Goal: Check status: Check status

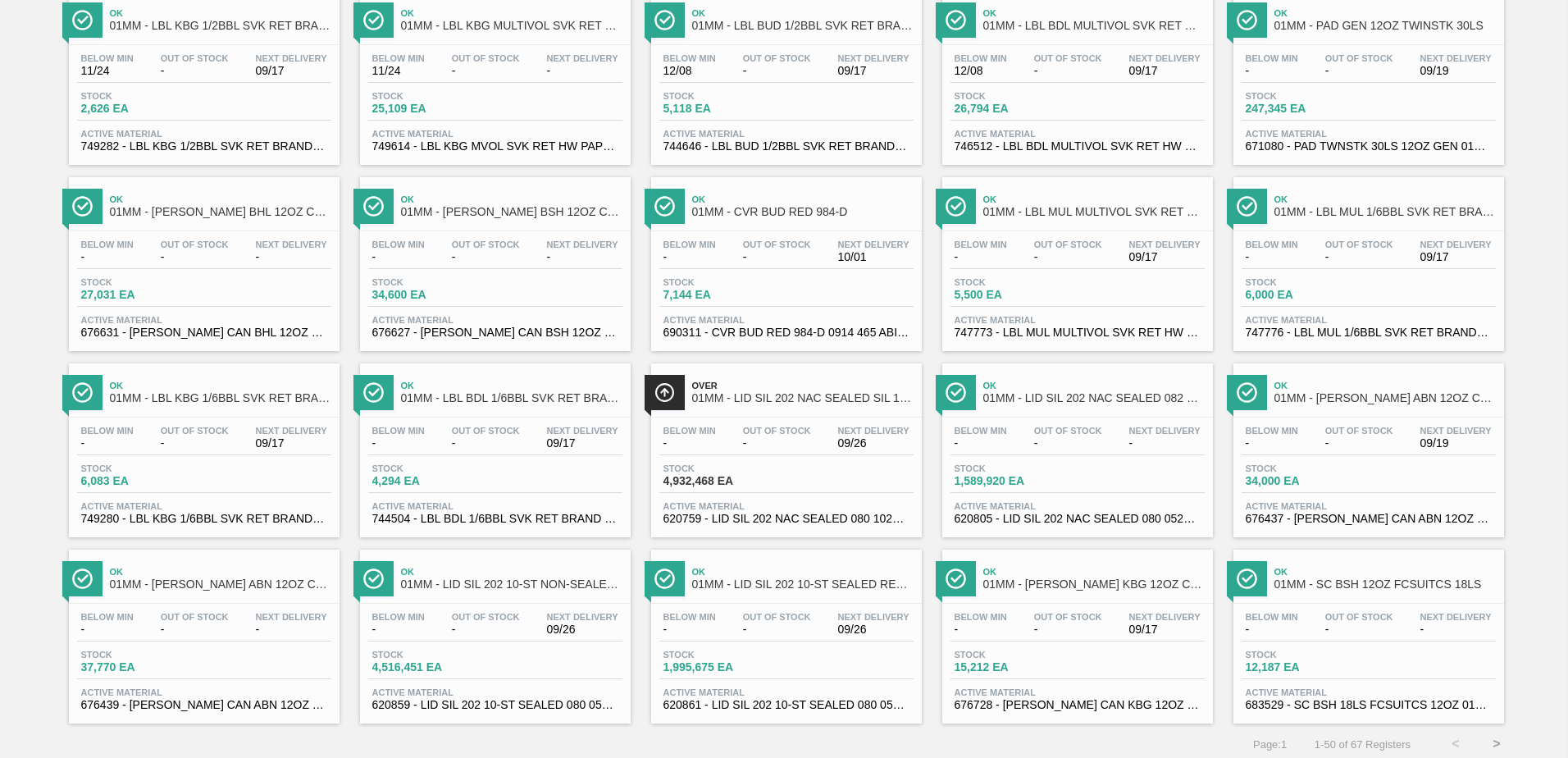
scroll to position [1266, 0]
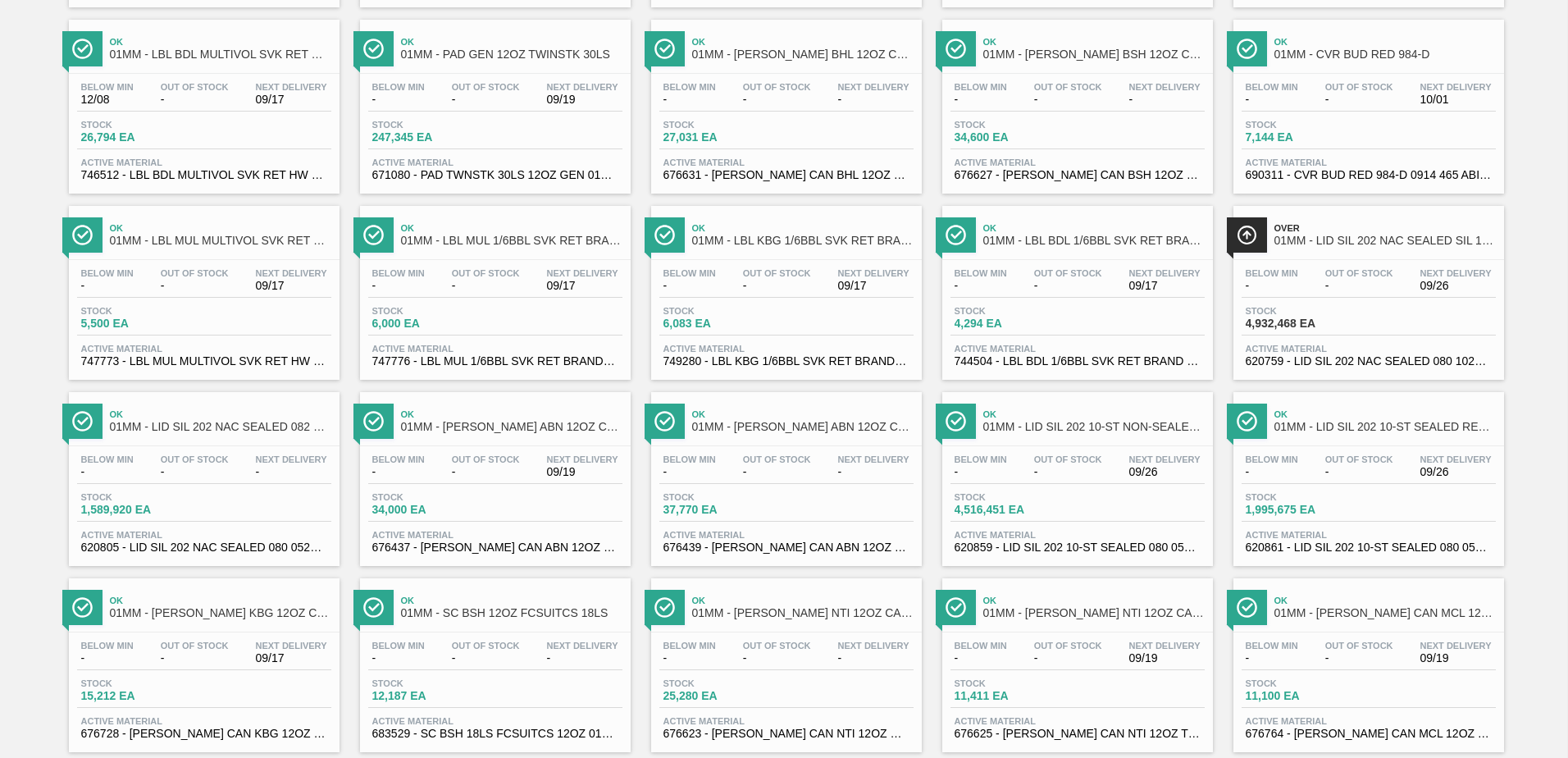
scroll to position [1266, 0]
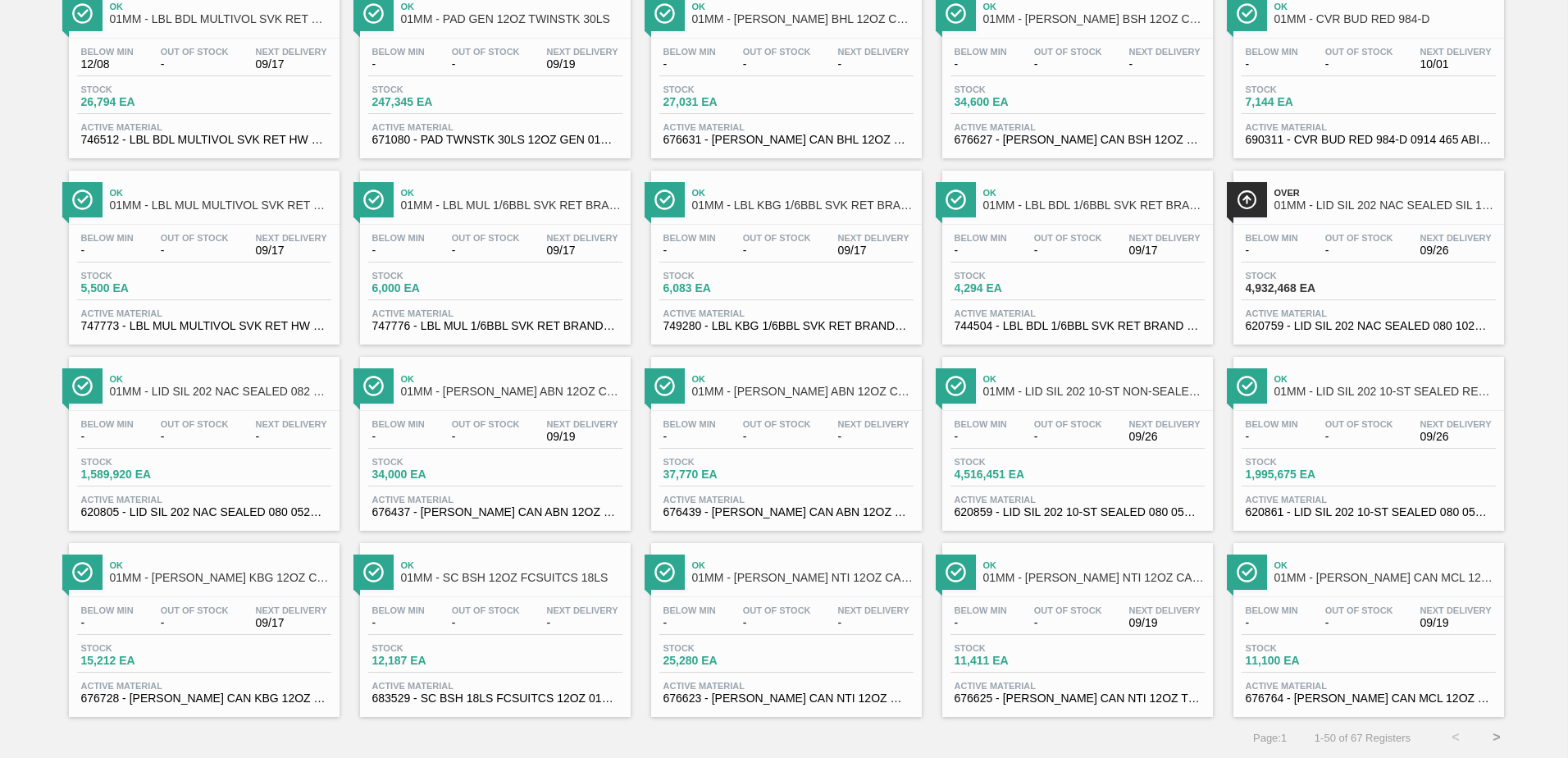
click at [1491, 739] on button ">" at bounding box center [1497, 737] width 41 height 41
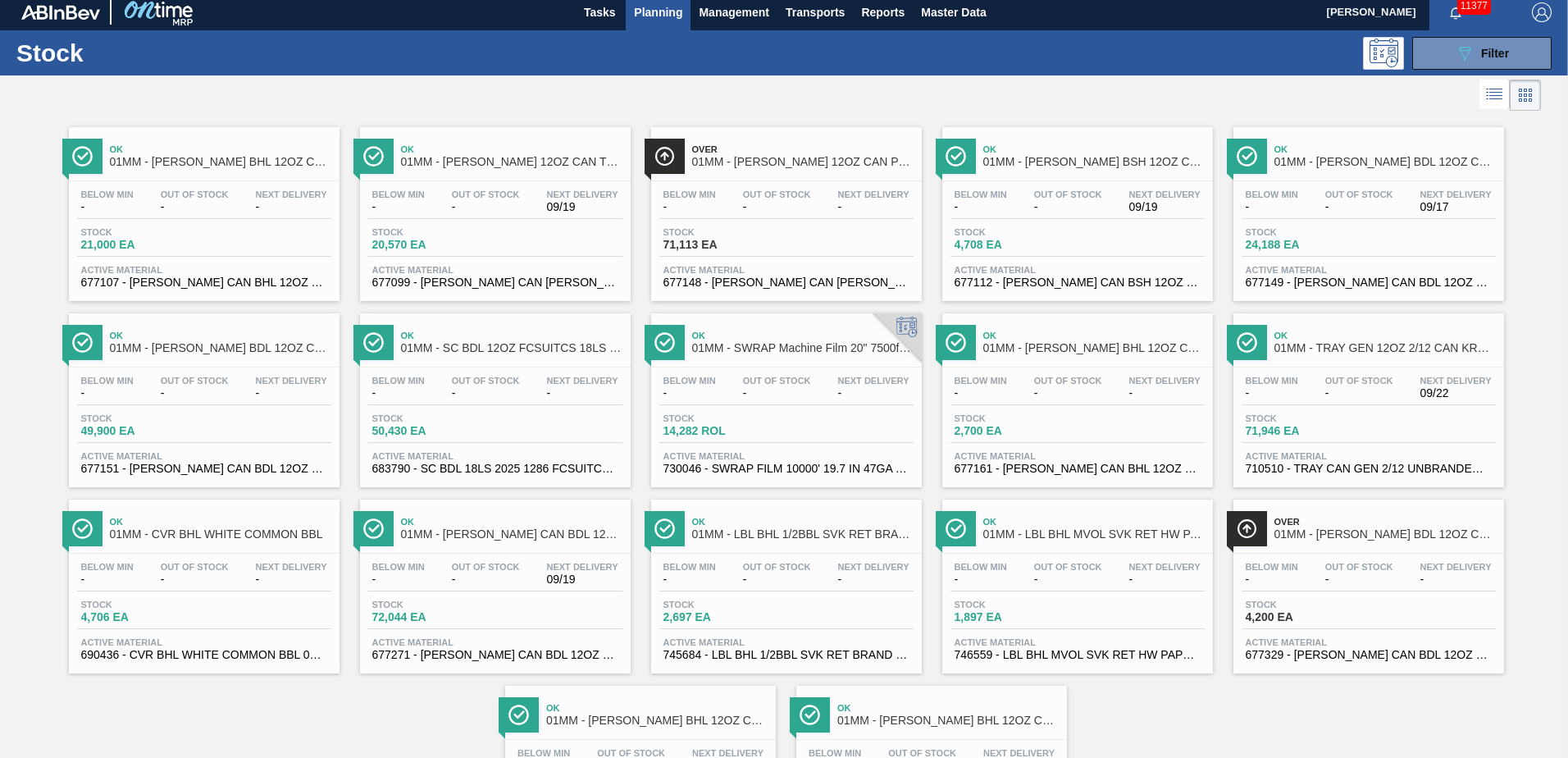
scroll to position [0, 0]
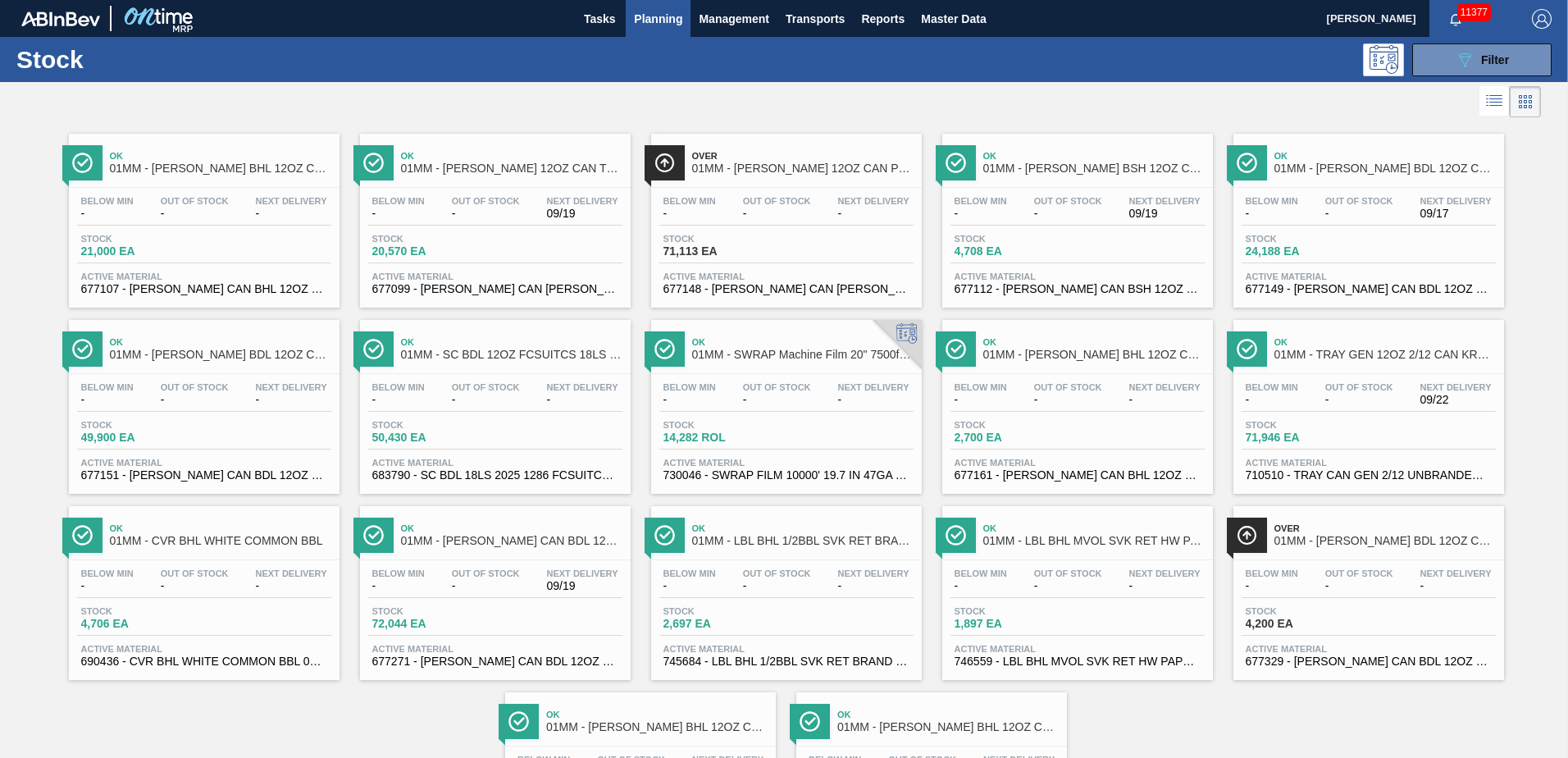
click at [1359, 610] on div "Stock 4,200 EA" at bounding box center [1304, 618] width 123 height 24
